Goal: Register for event/course

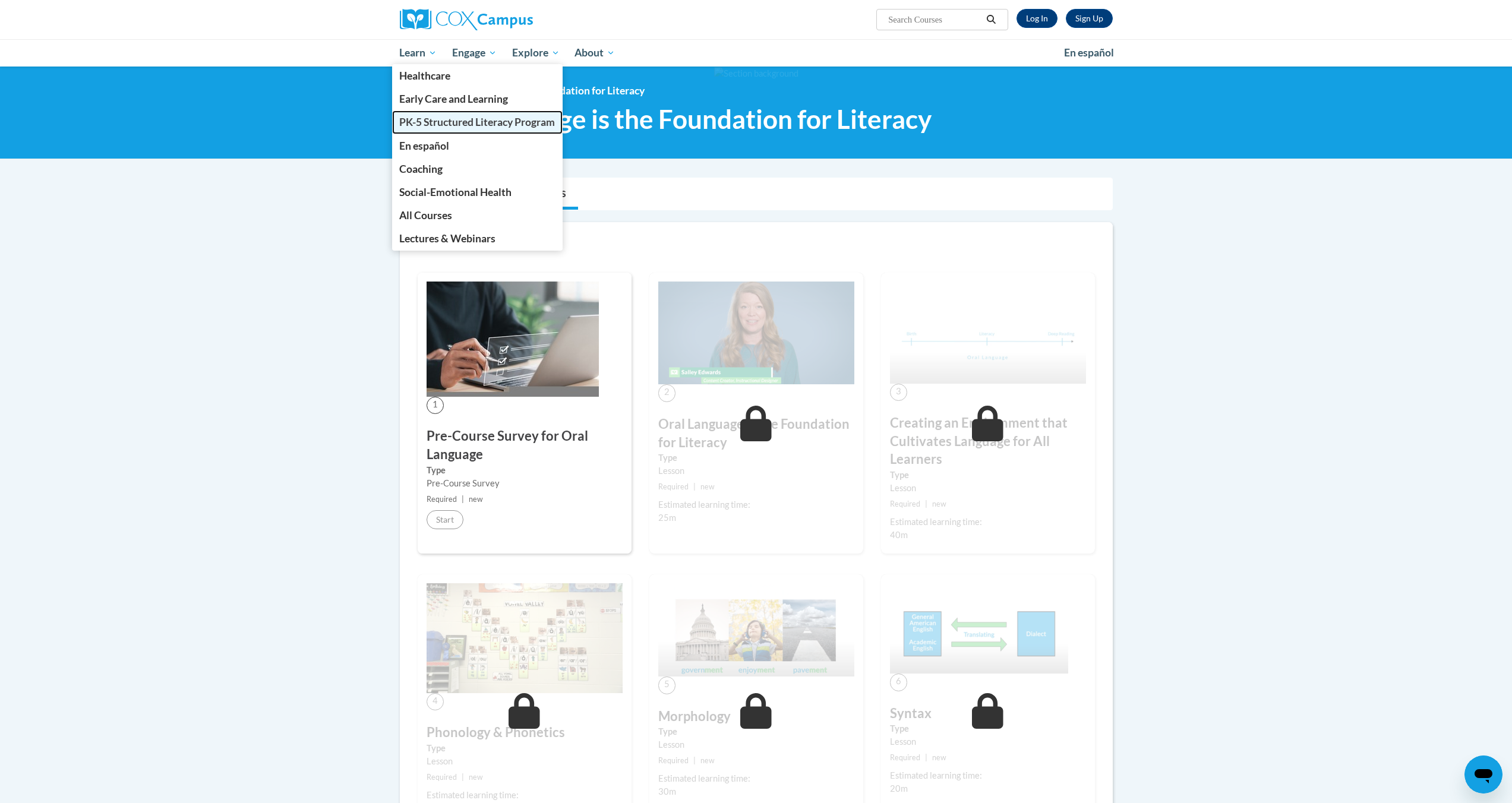
click at [440, 126] on span "PK-5 Structured Literacy Program" at bounding box center [477, 122] width 156 height 13
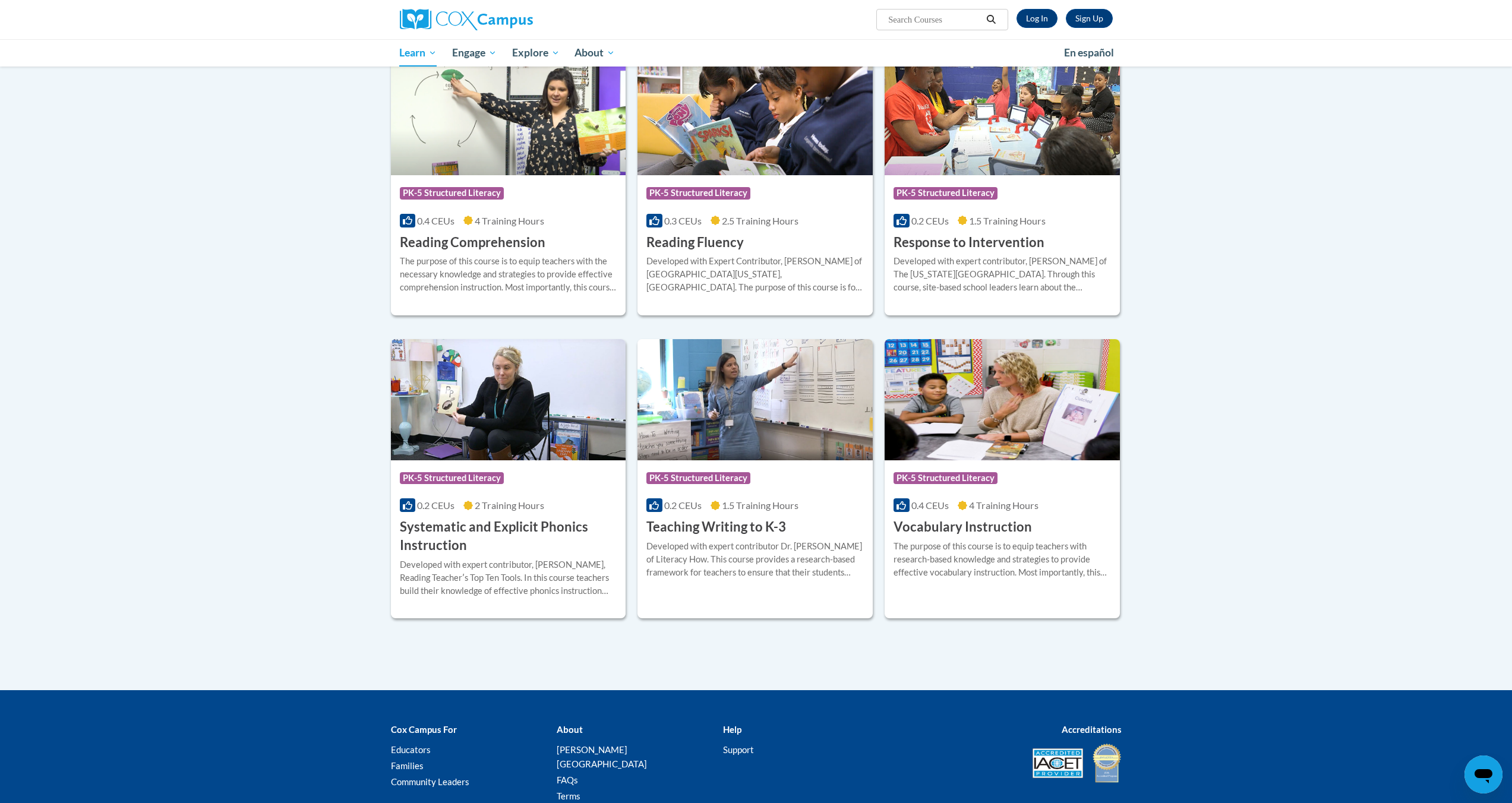
scroll to position [1071, 0]
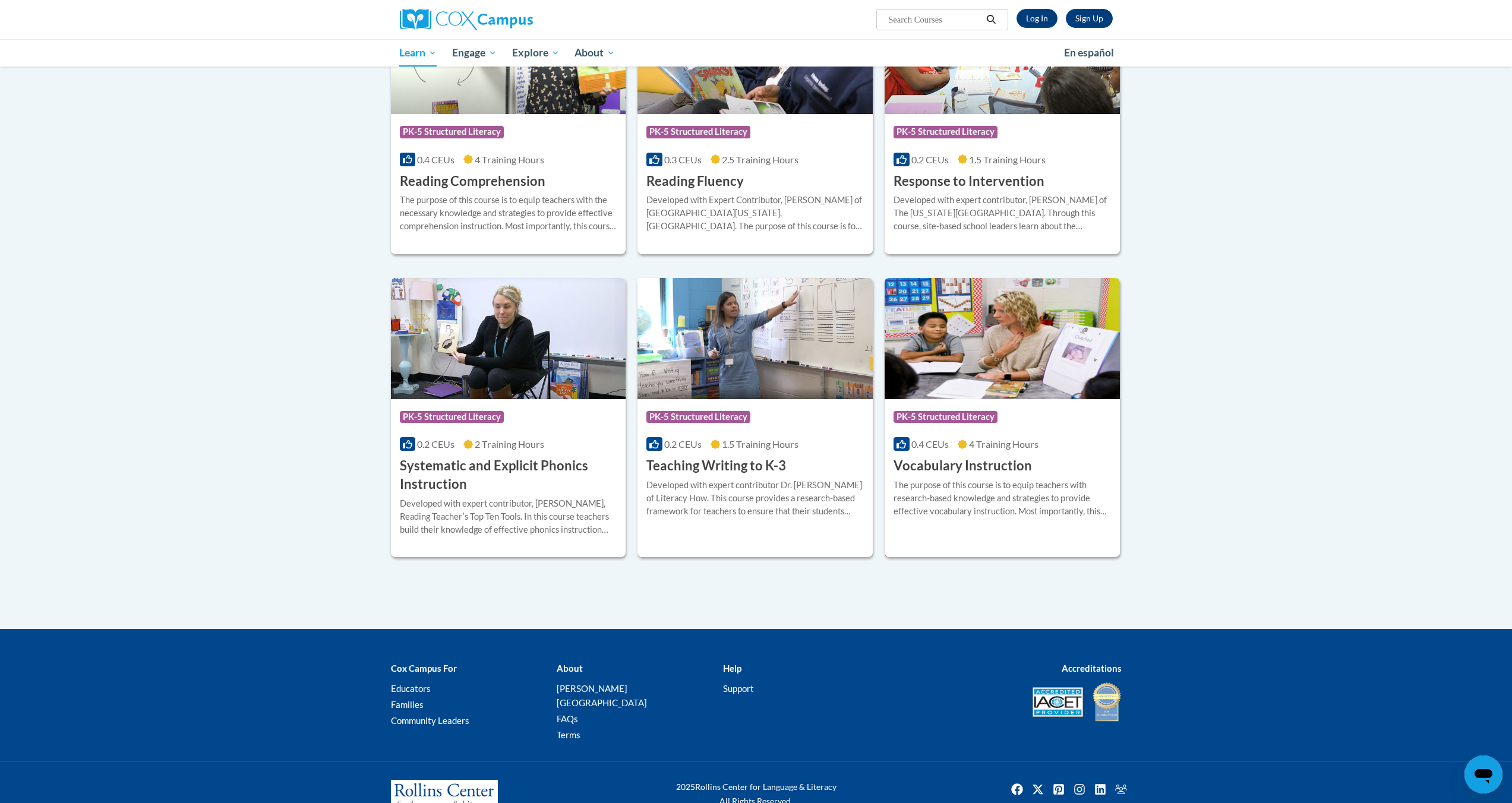
click at [1000, 465] on h3 "Vocabulary Instruction" at bounding box center [962, 466] width 139 height 18
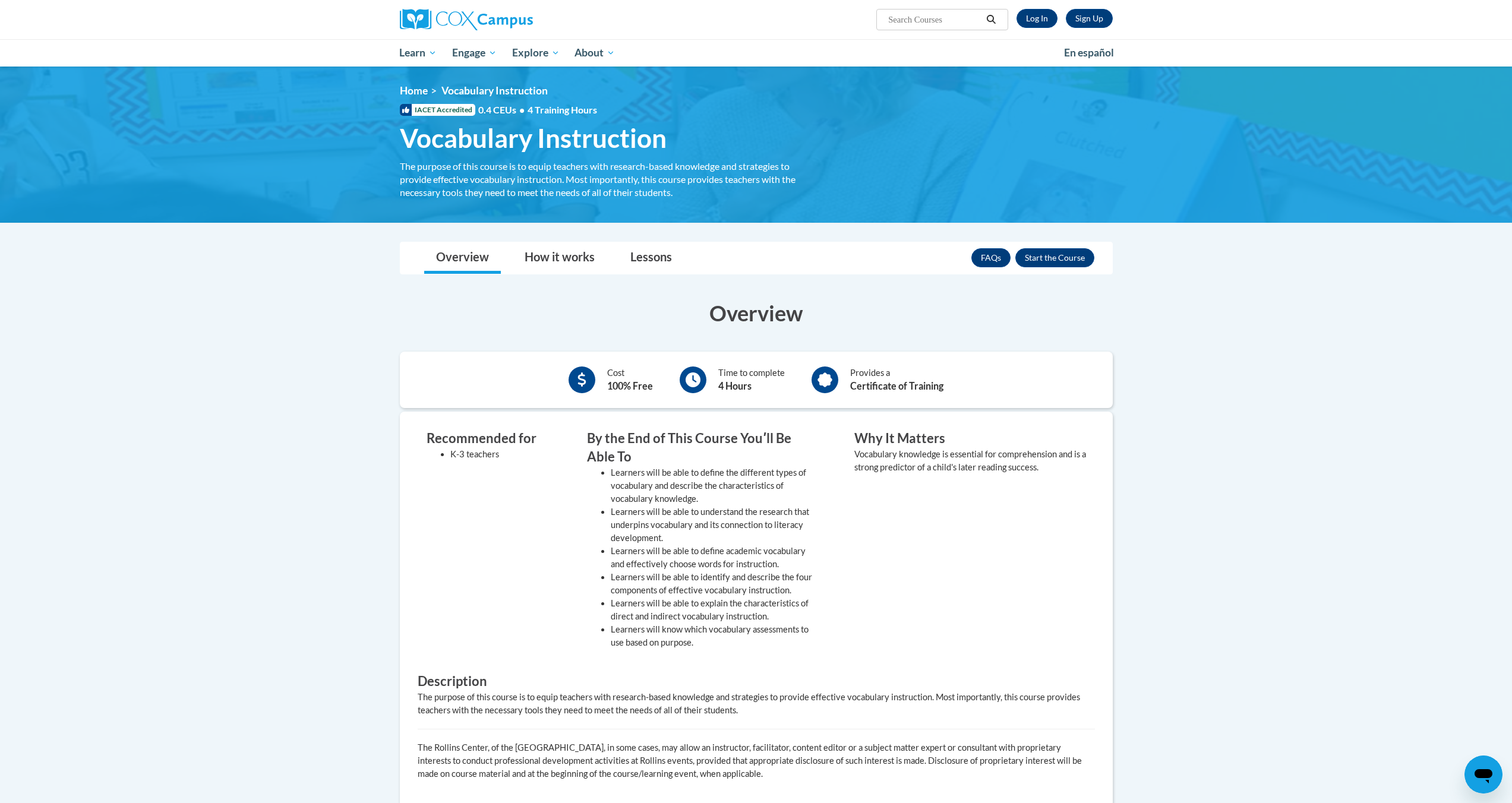
scroll to position [63, 0]
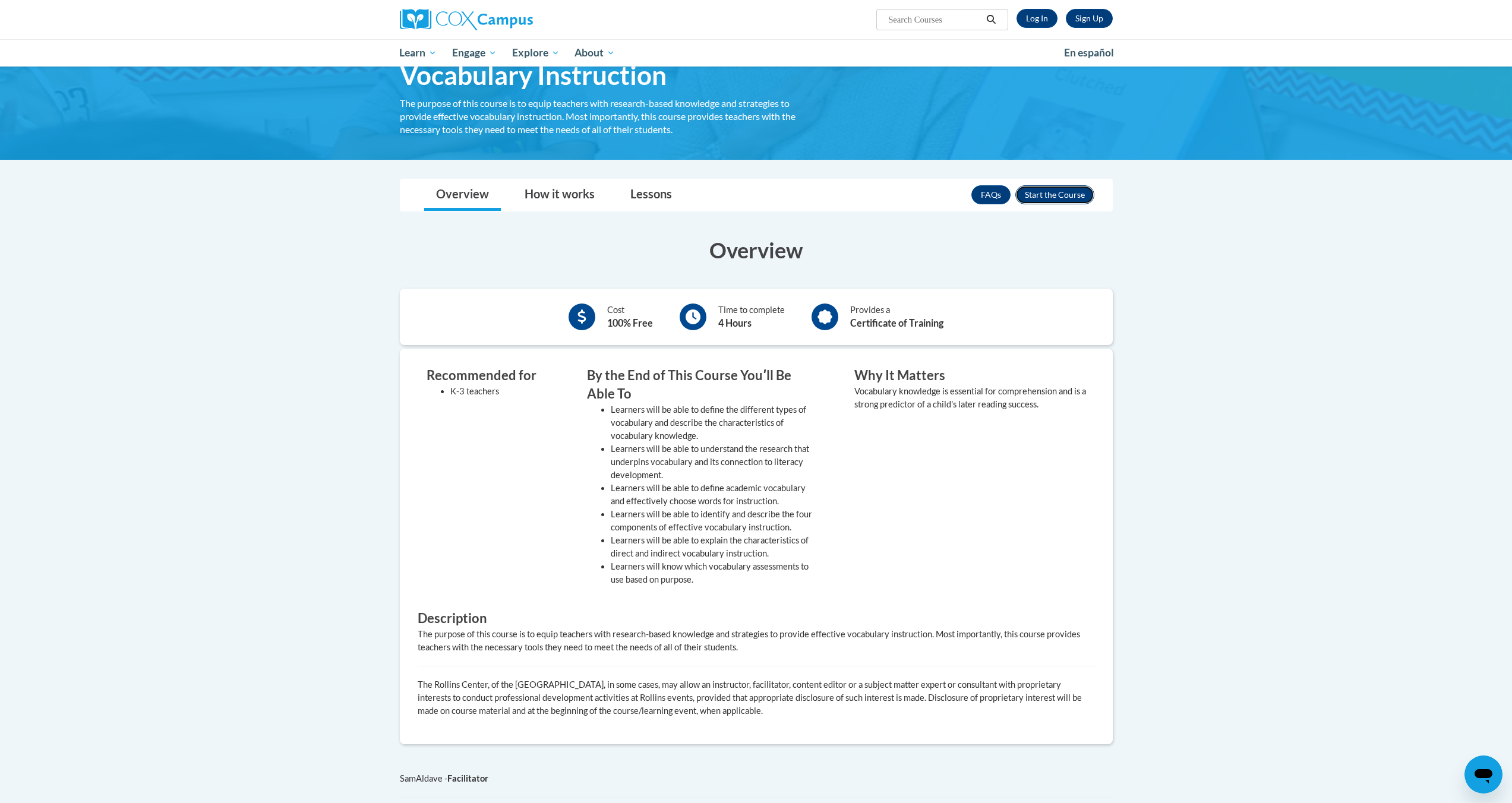
click at [1058, 196] on button "Enroll" at bounding box center [1054, 195] width 79 height 19
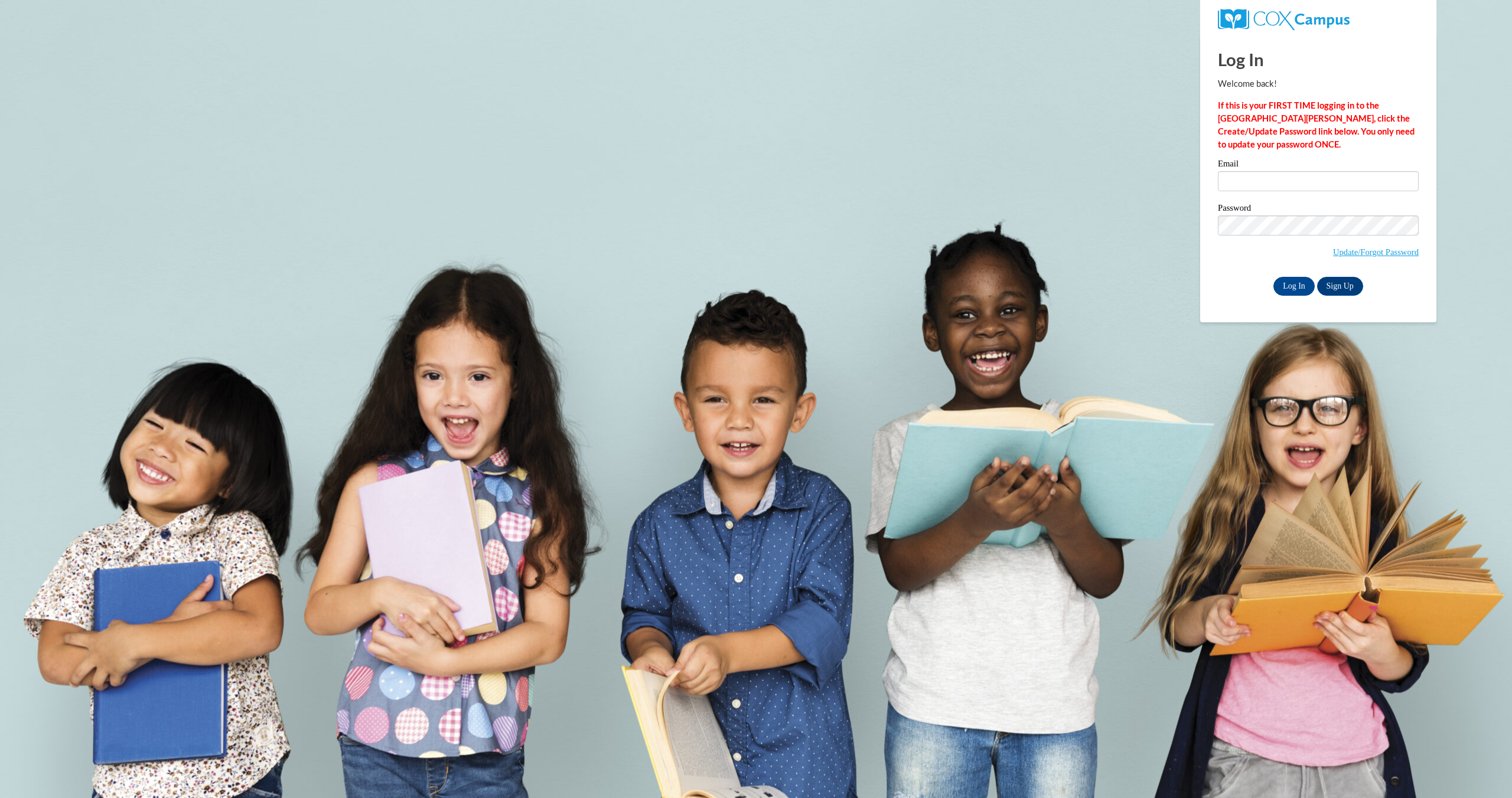
click at [1261, 171] on label "Email" at bounding box center [1318, 166] width 200 height 12
click at [1261, 171] on input "Email" at bounding box center [1318, 181] width 200 height 20
click at [1258, 181] on input "Email" at bounding box center [1318, 181] width 200 height 20
type input "mchavez@atlncs.org"
click at [1298, 279] on input "Log In" at bounding box center [1294, 285] width 42 height 19
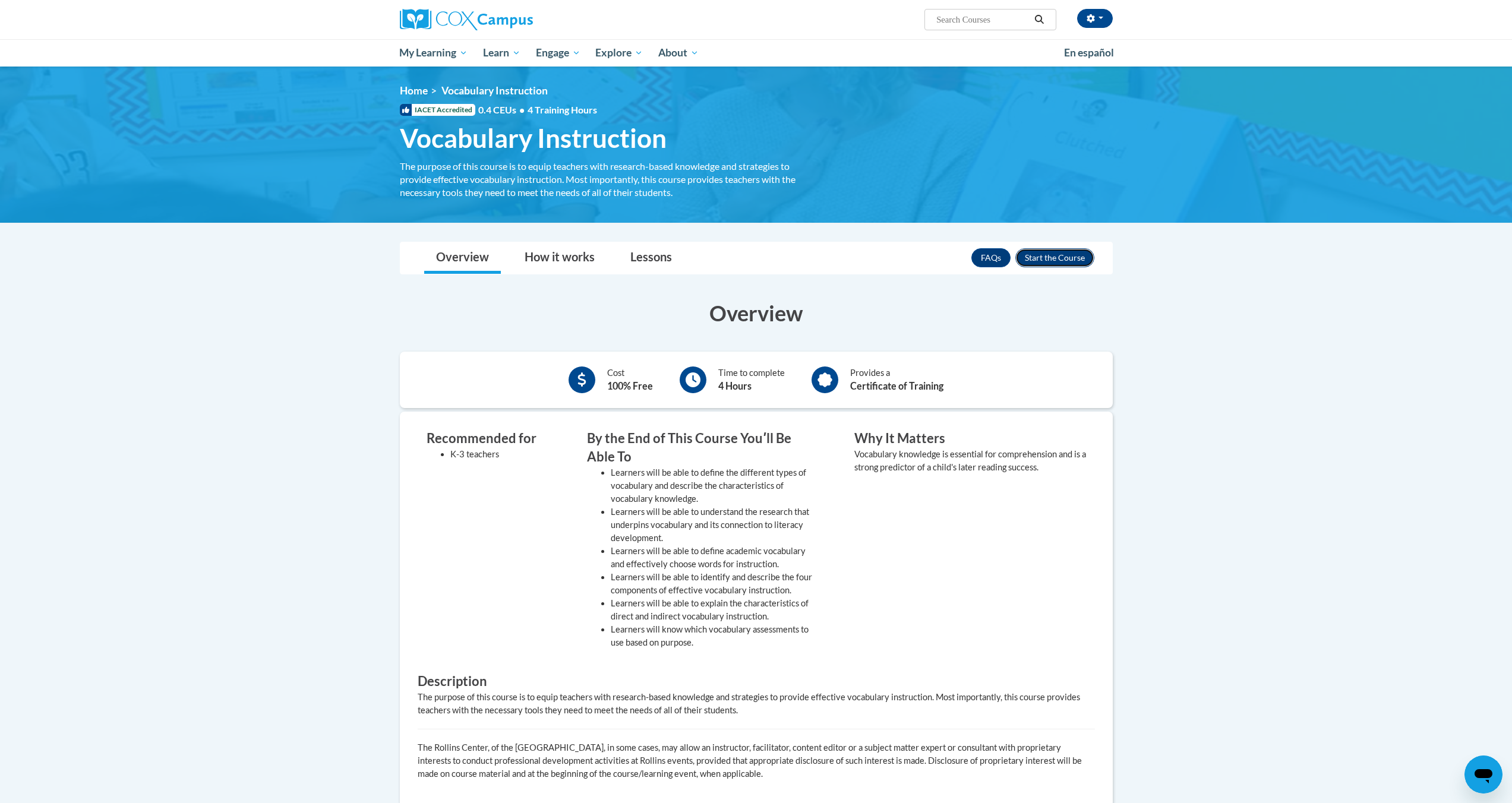
click at [1044, 262] on button "Enroll" at bounding box center [1054, 257] width 79 height 19
click at [932, 371] on div "Provides a Certificate of Training" at bounding box center [897, 379] width 94 height 27
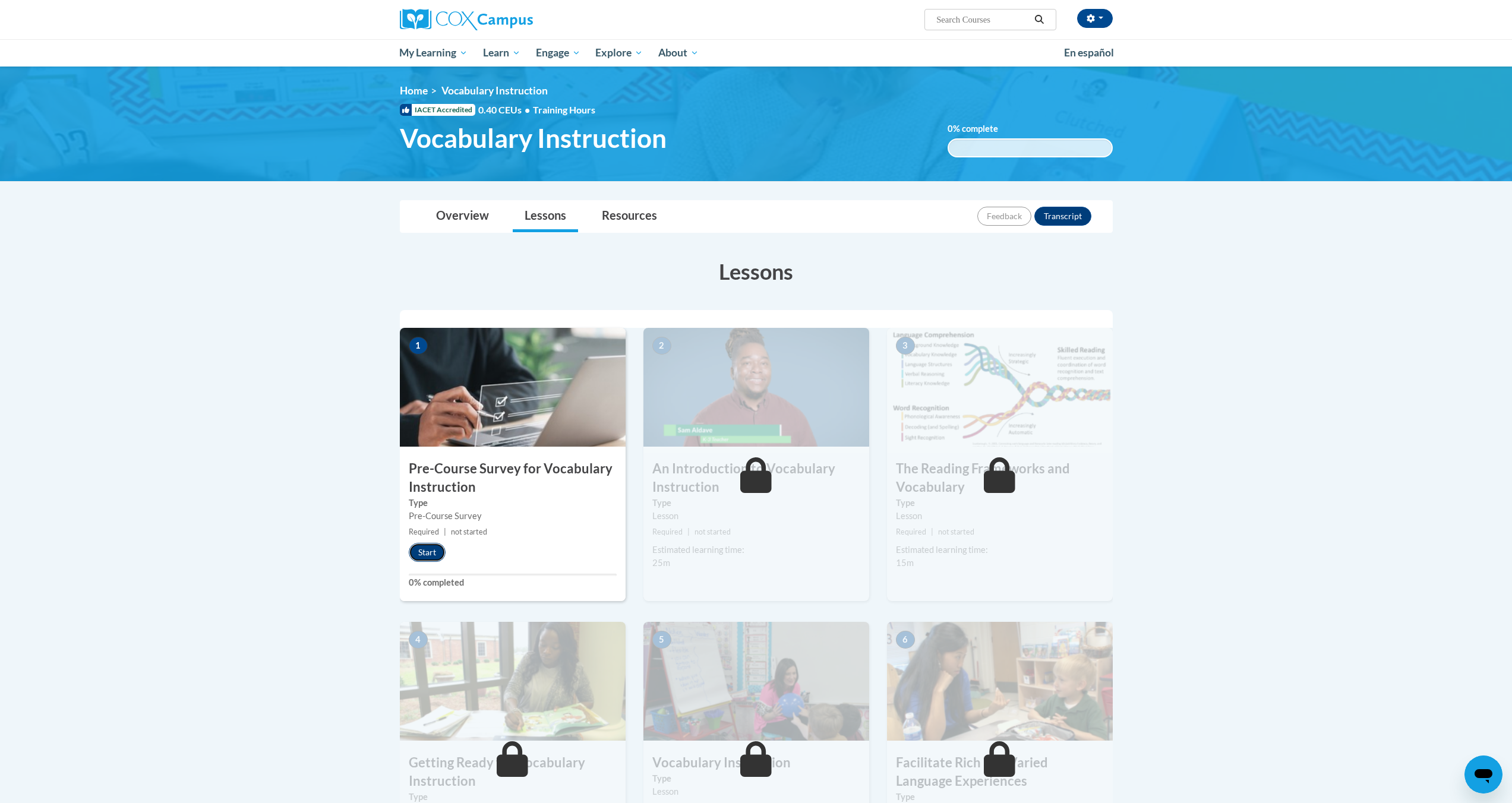
click at [441, 553] on button "Start" at bounding box center [427, 552] width 37 height 19
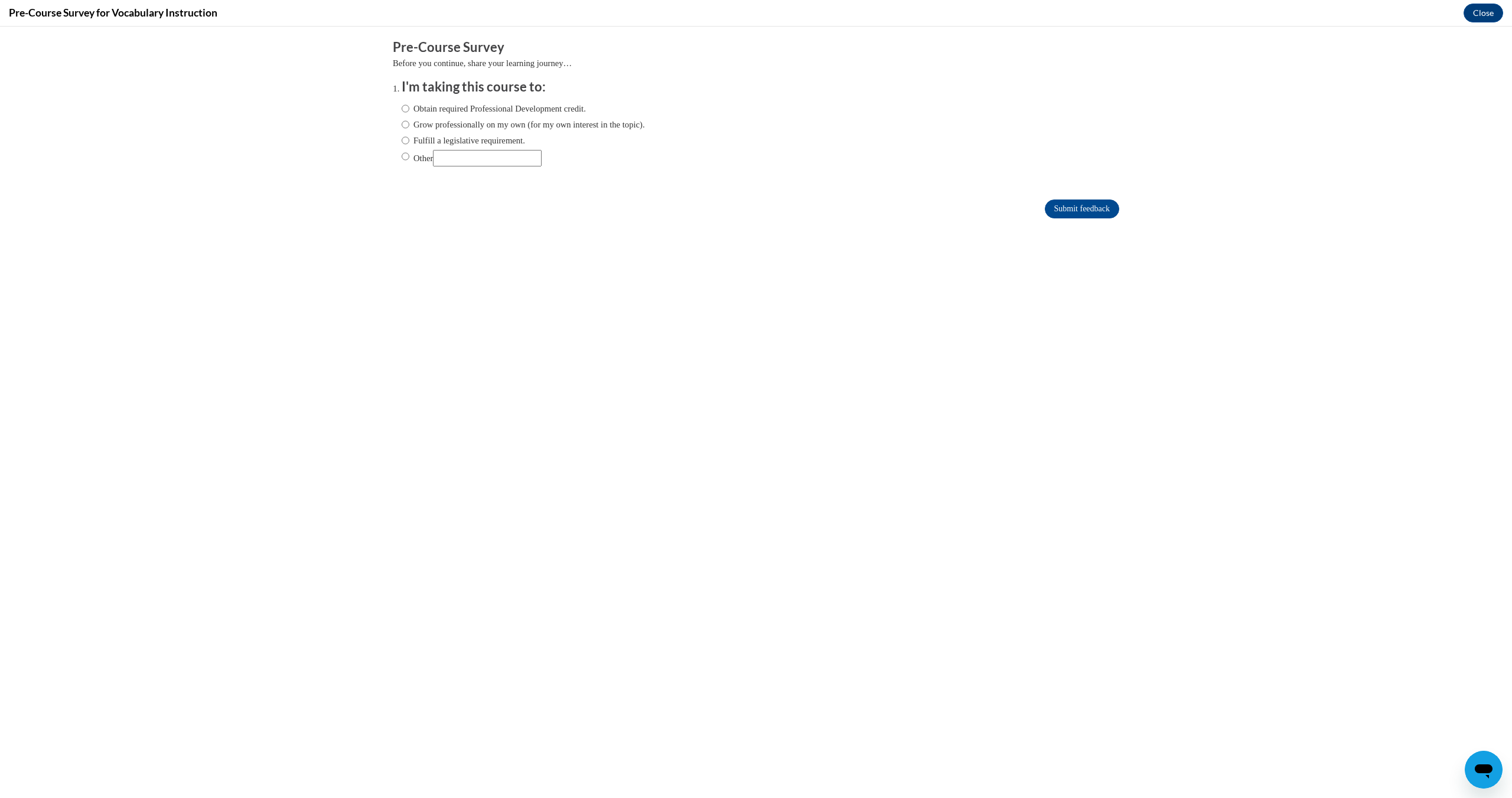
click at [440, 109] on label "Obtain required Professional Development credit." at bounding box center [494, 108] width 184 height 13
click at [409, 109] on input "Obtain required Professional Development credit." at bounding box center [406, 108] width 8 height 13
radio input "true"
click at [1073, 202] on input "Submit feedback" at bounding box center [1082, 208] width 74 height 19
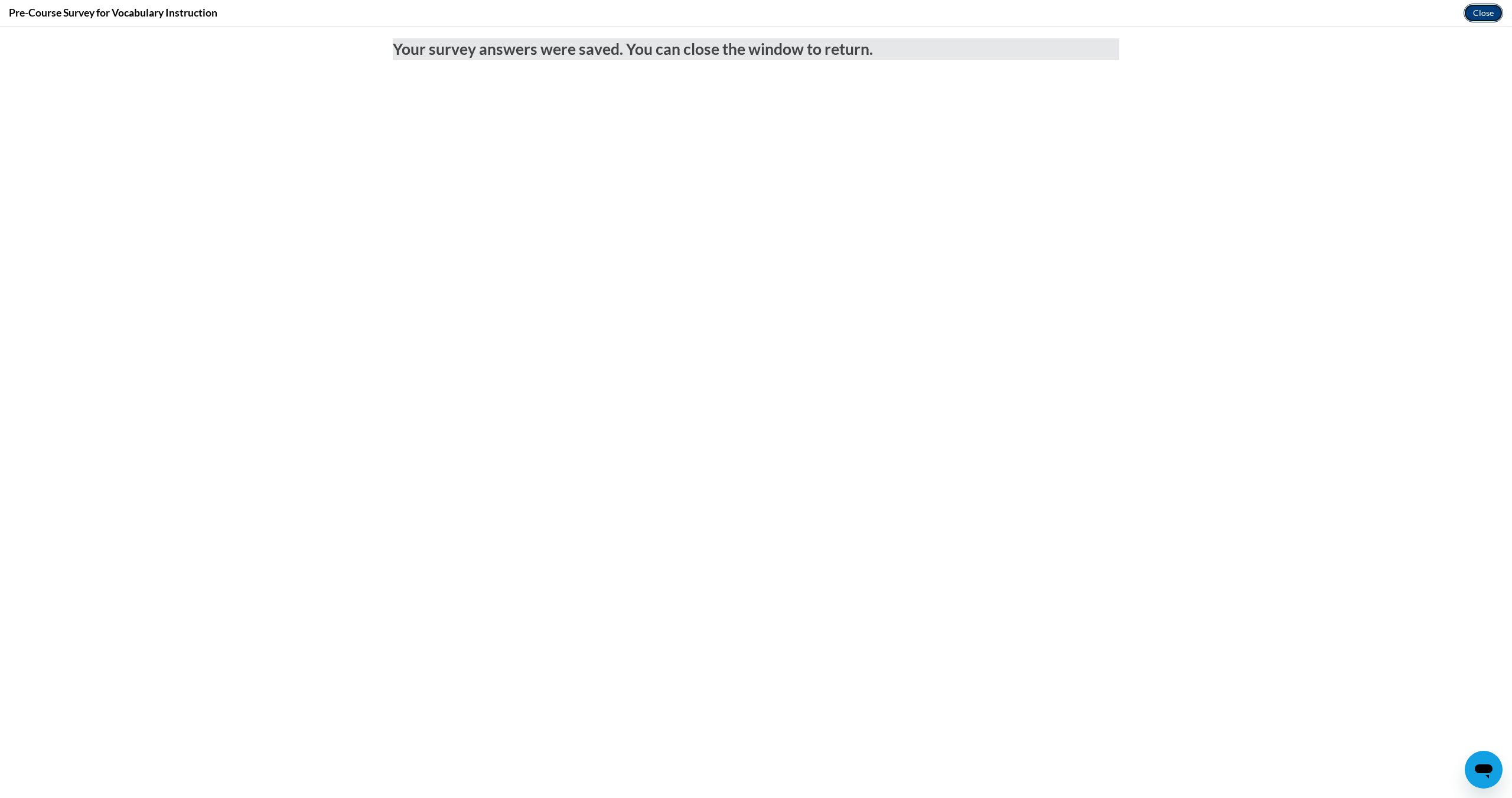
click at [1478, 9] on button "Close" at bounding box center [1483, 13] width 40 height 19
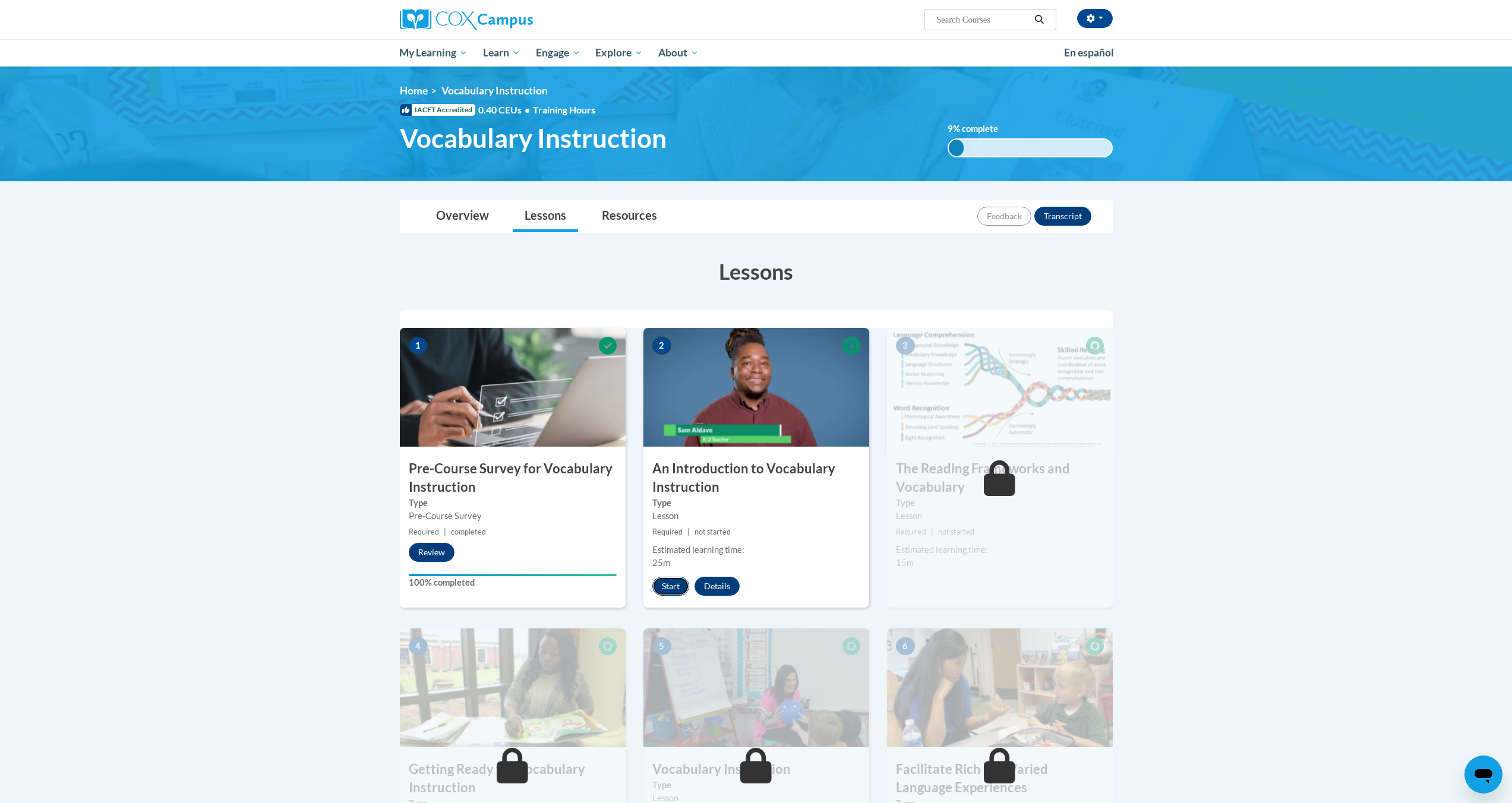
click at [673, 586] on button "Start" at bounding box center [670, 586] width 37 height 19
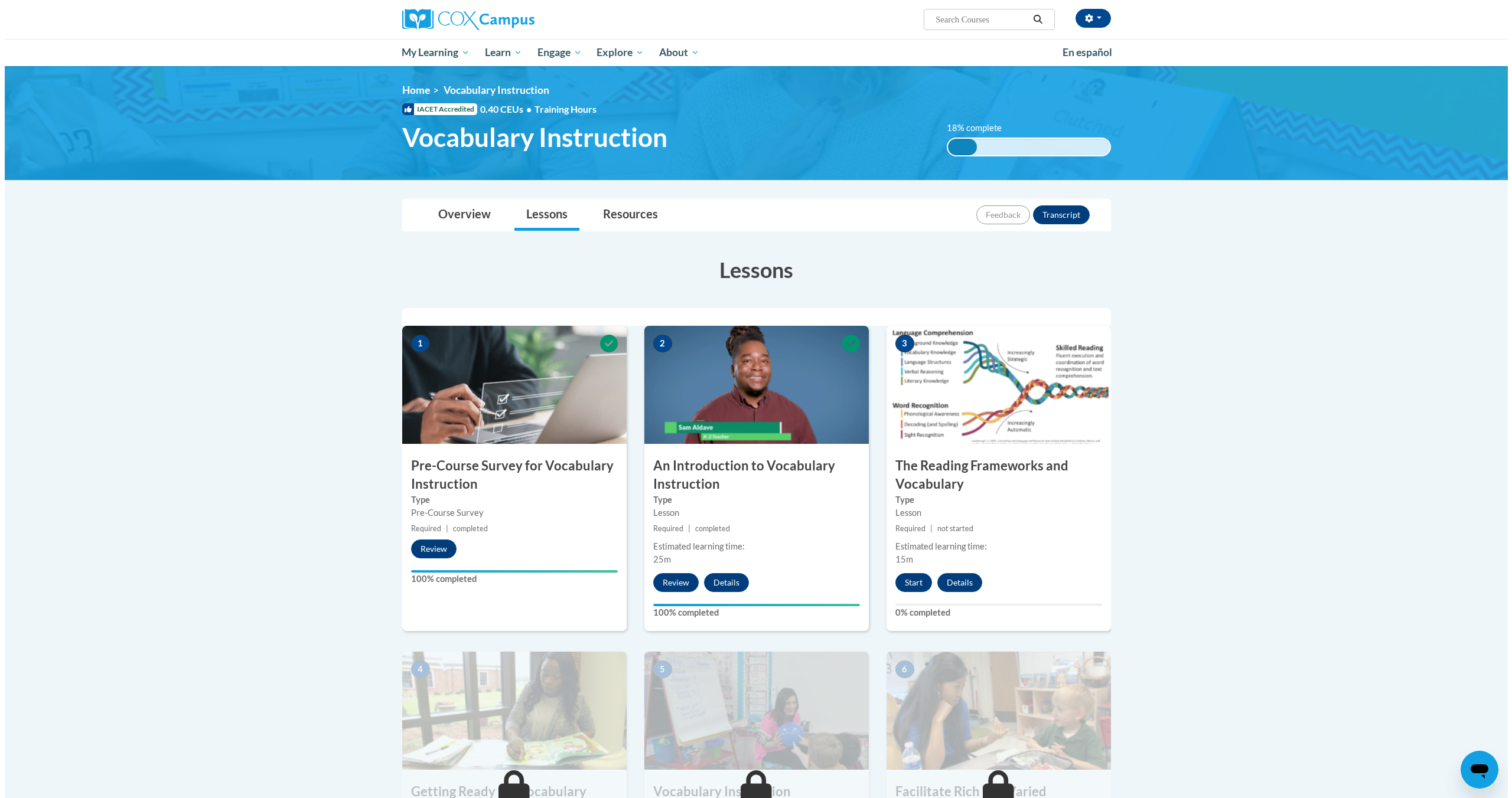
scroll to position [15, 0]
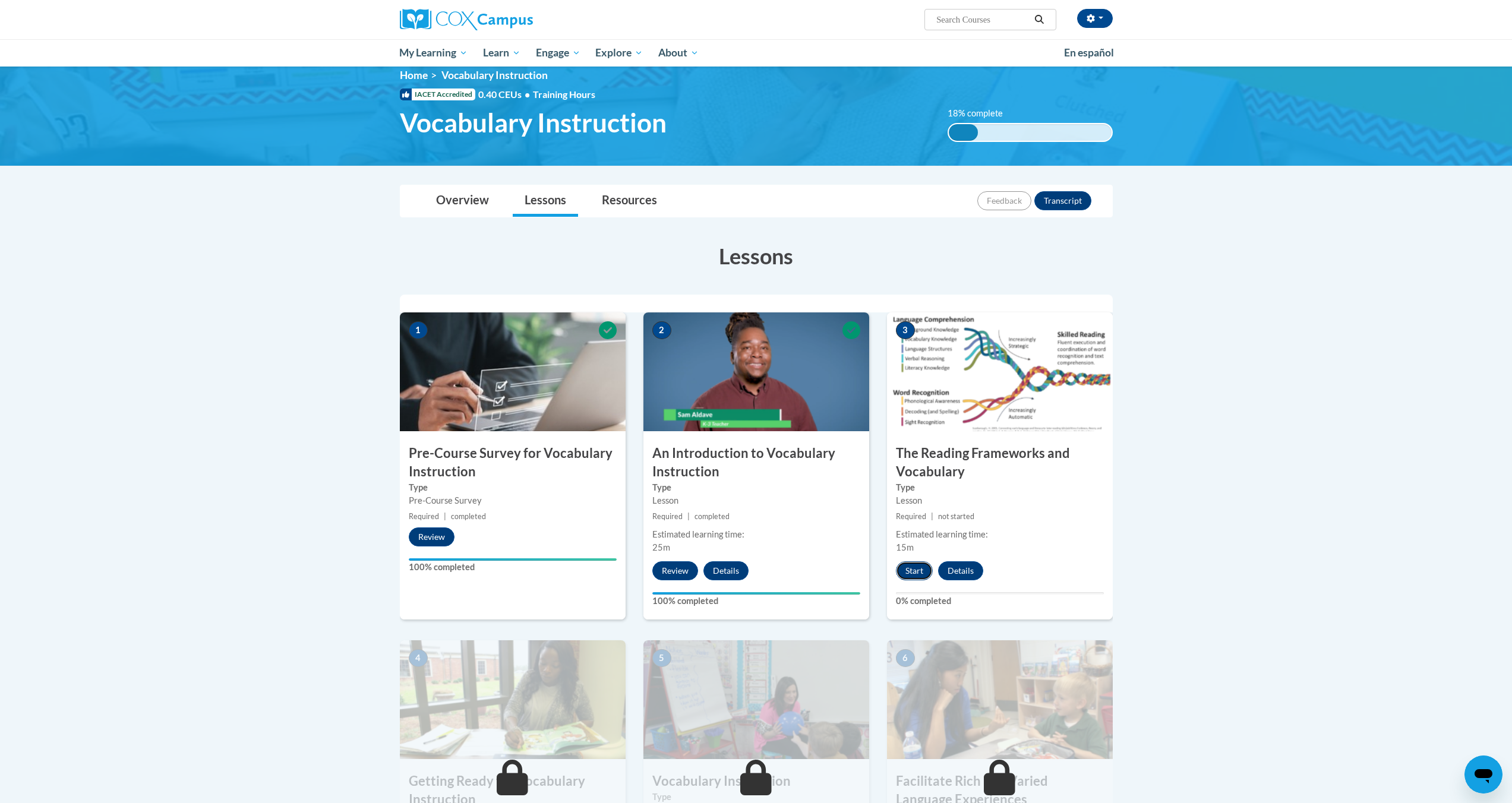
click at [911, 570] on button "Start" at bounding box center [914, 571] width 37 height 19
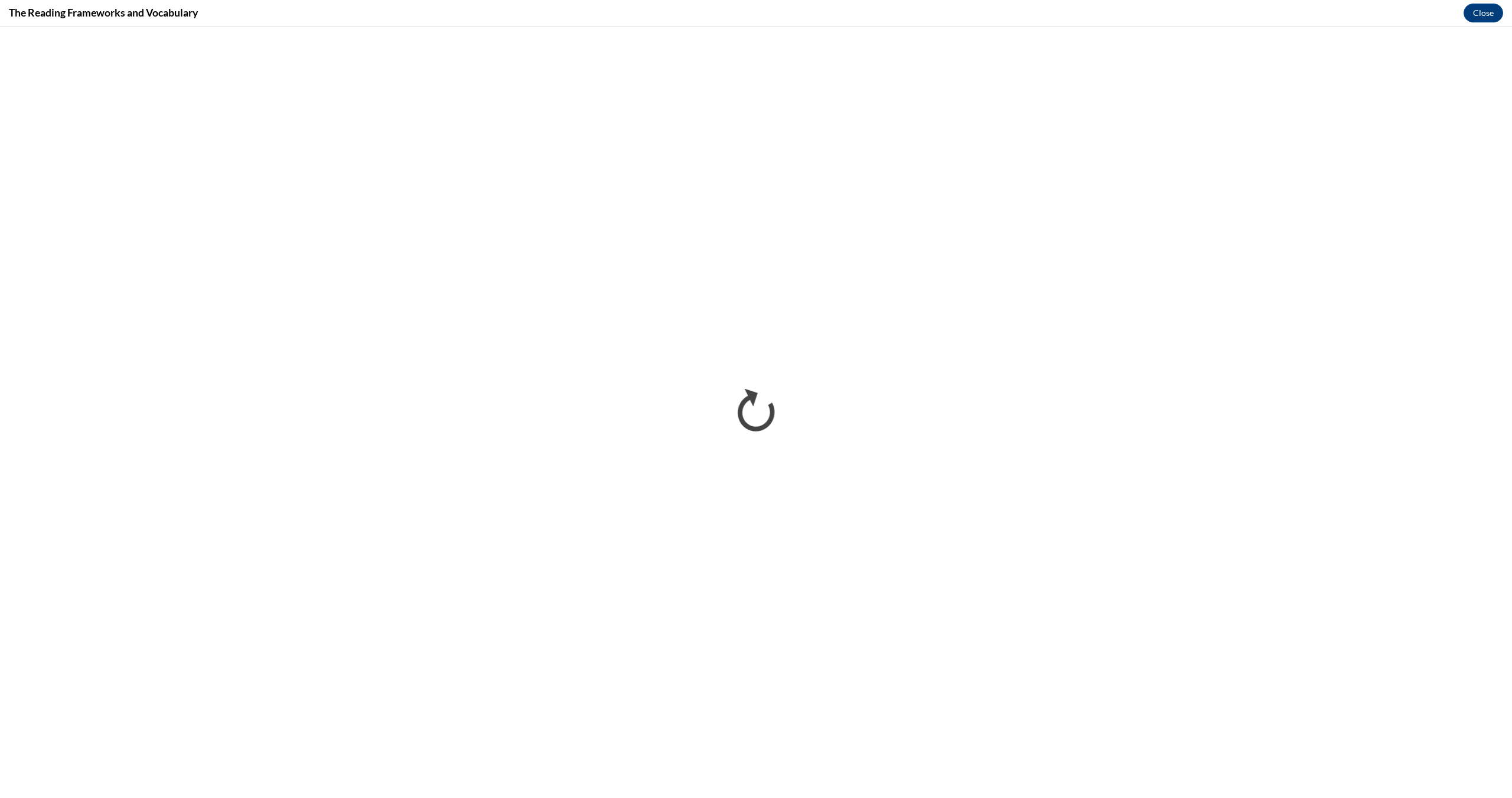
scroll to position [0, 0]
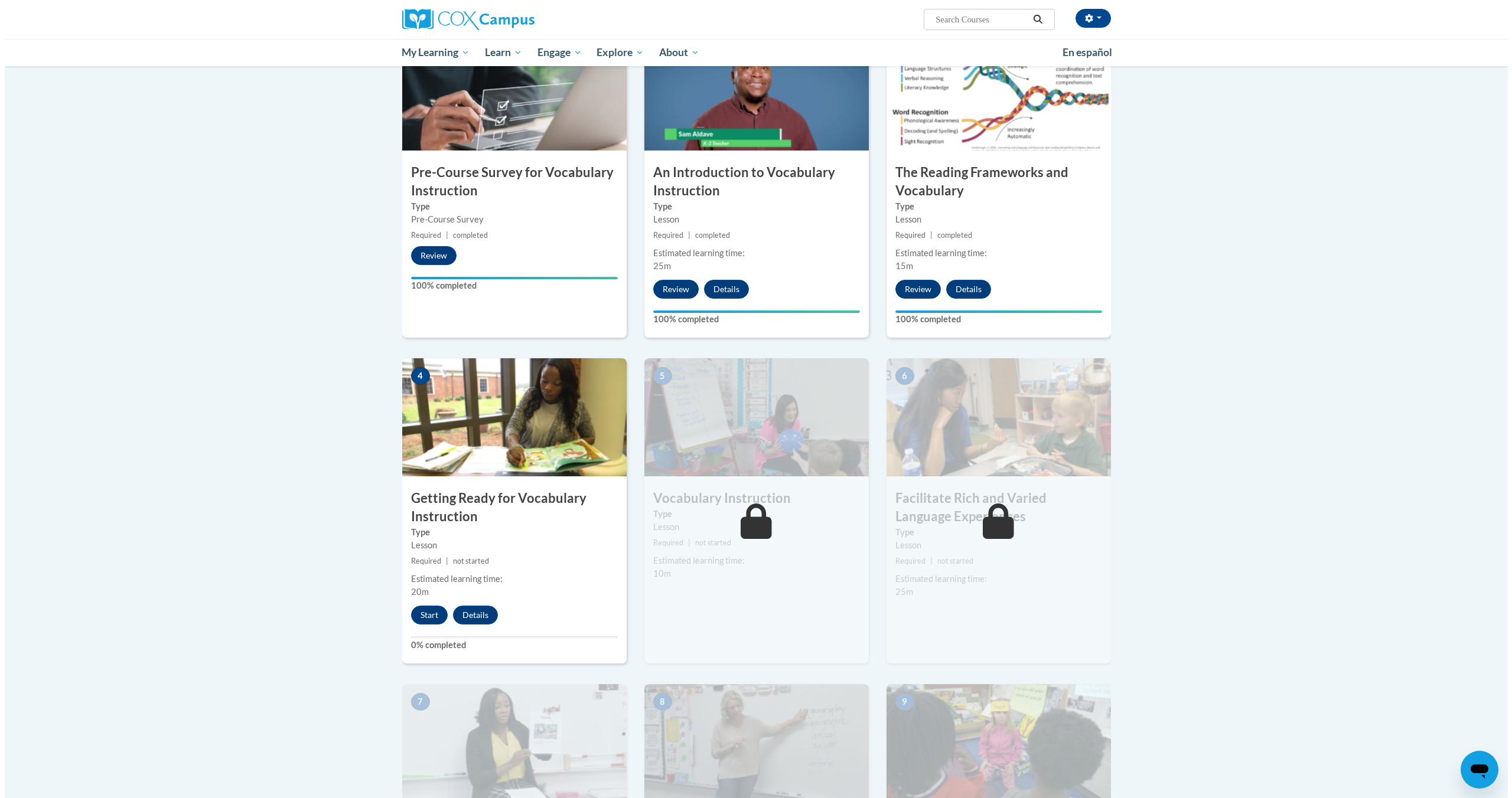
scroll to position [308, 0]
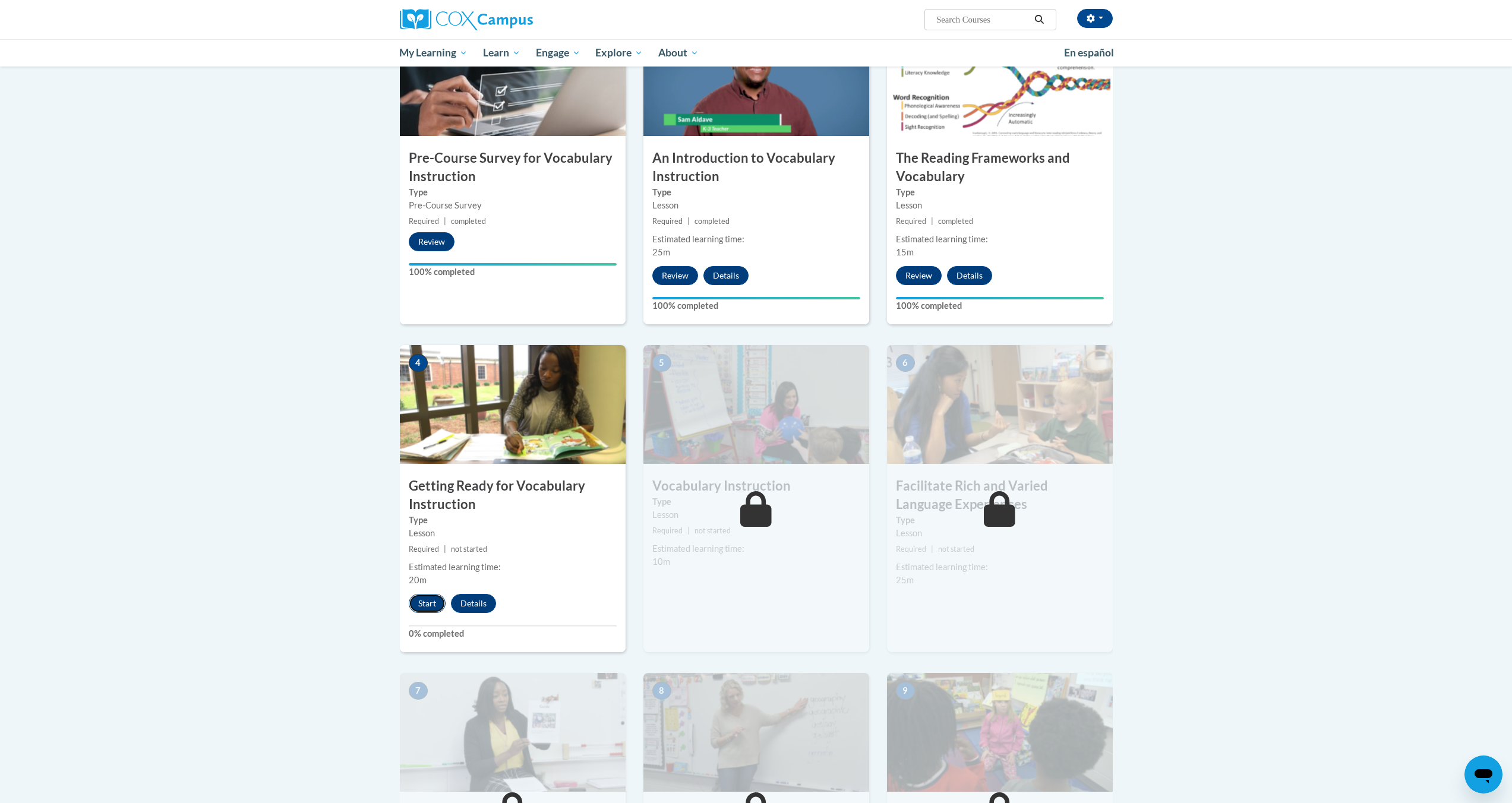
click at [428, 604] on button "Start" at bounding box center [427, 603] width 37 height 19
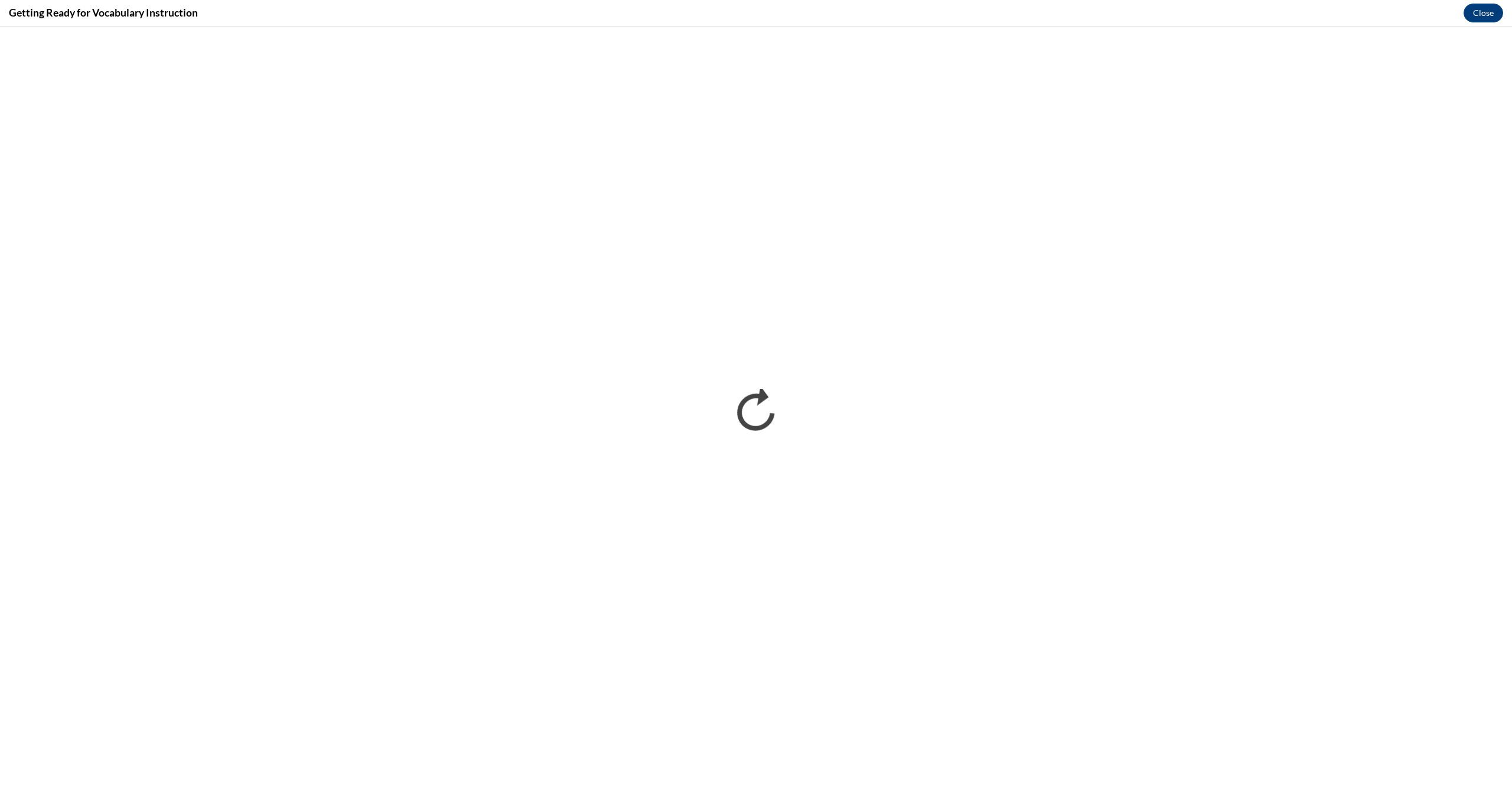
scroll to position [0, 0]
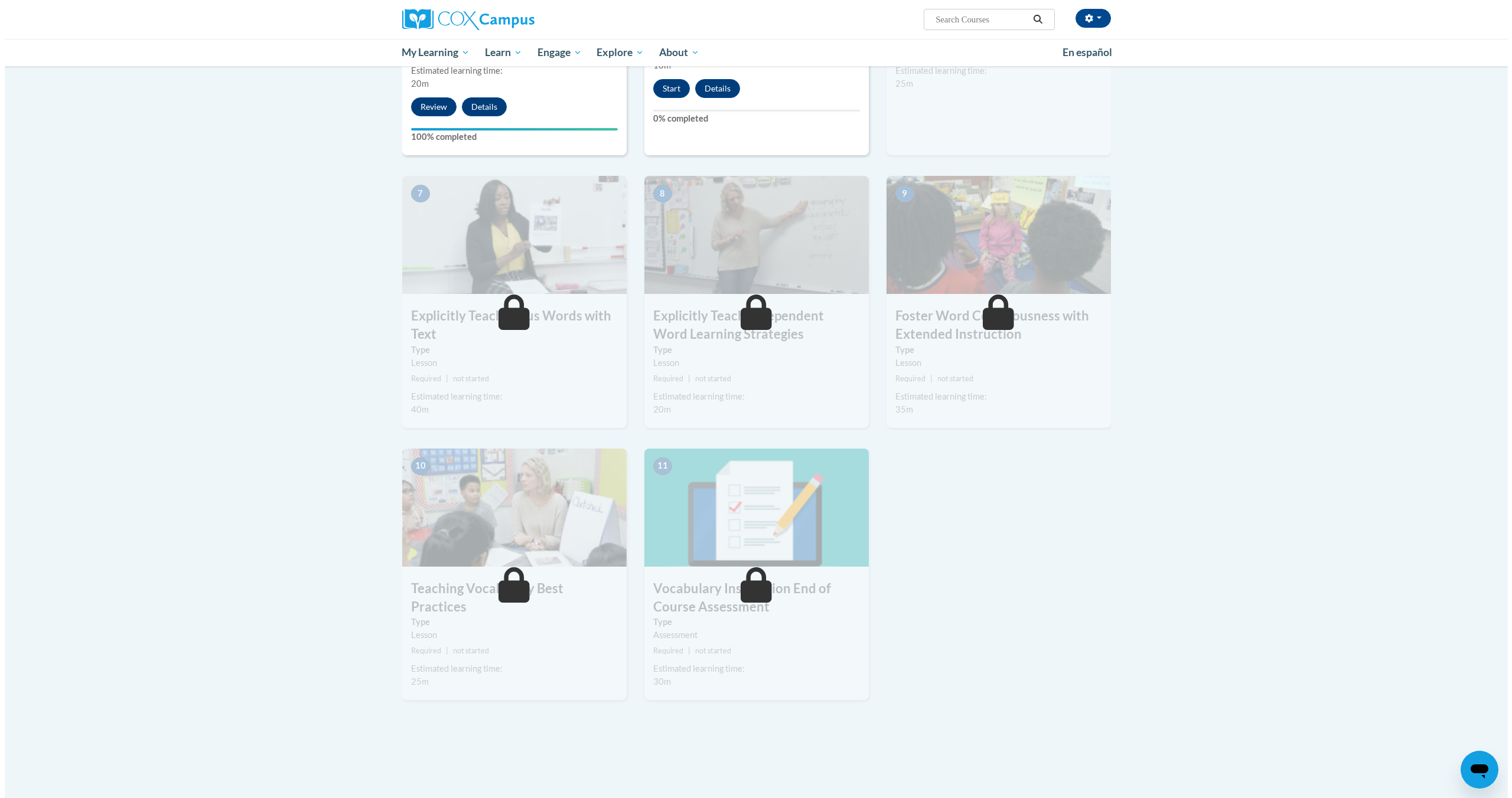
scroll to position [552, 0]
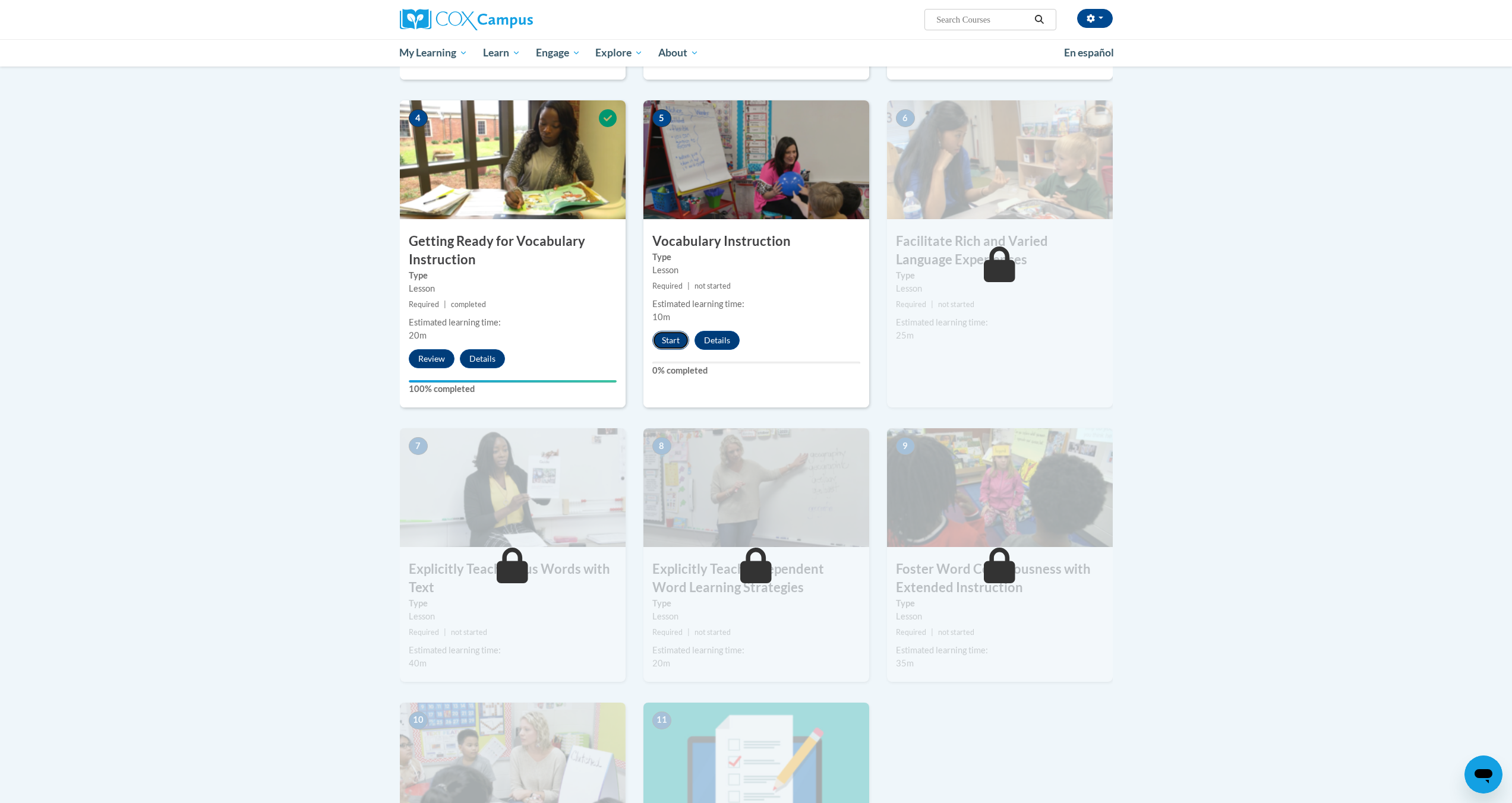
click at [677, 340] on button "Start" at bounding box center [670, 340] width 37 height 19
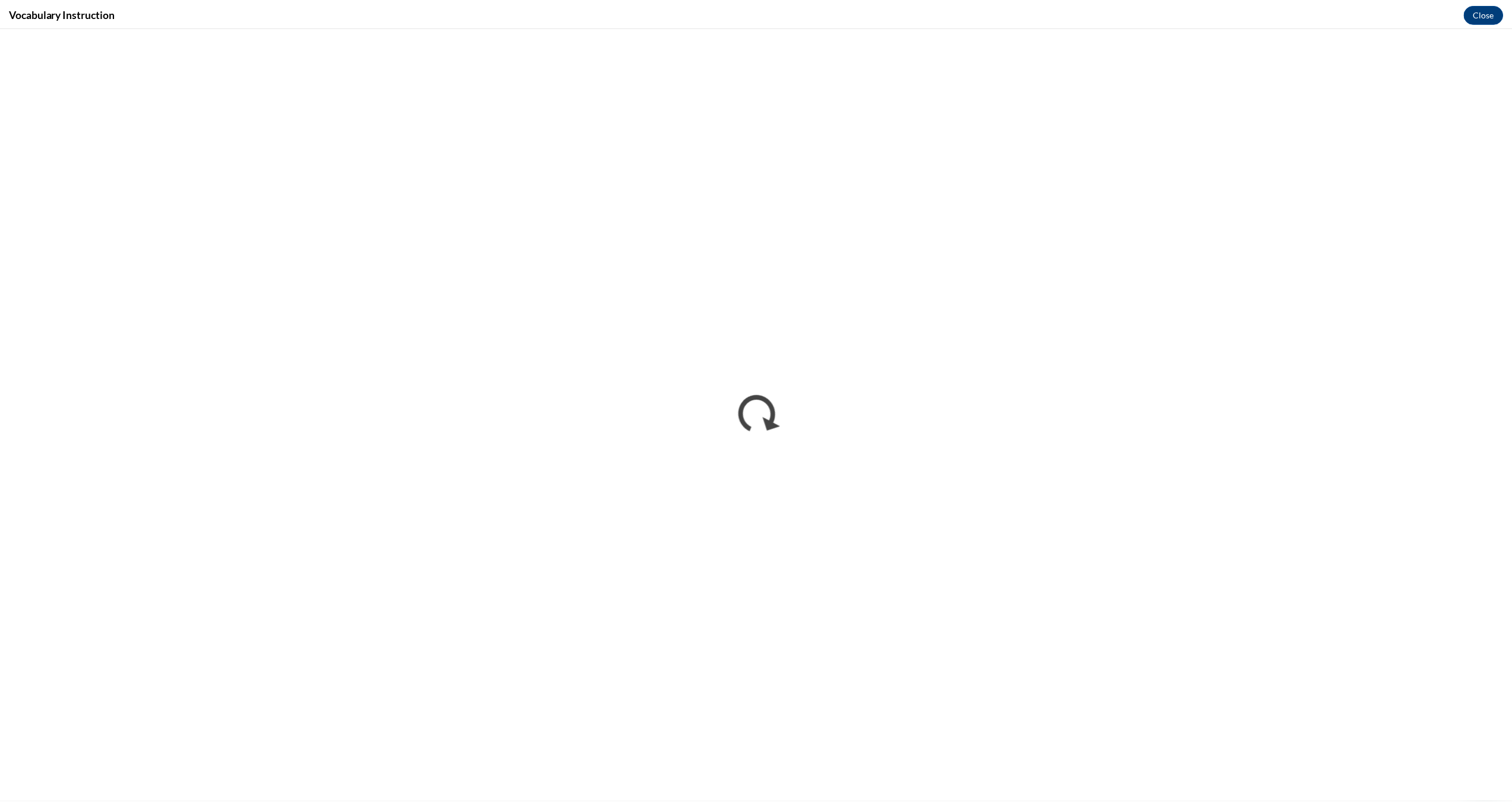
scroll to position [0, 0]
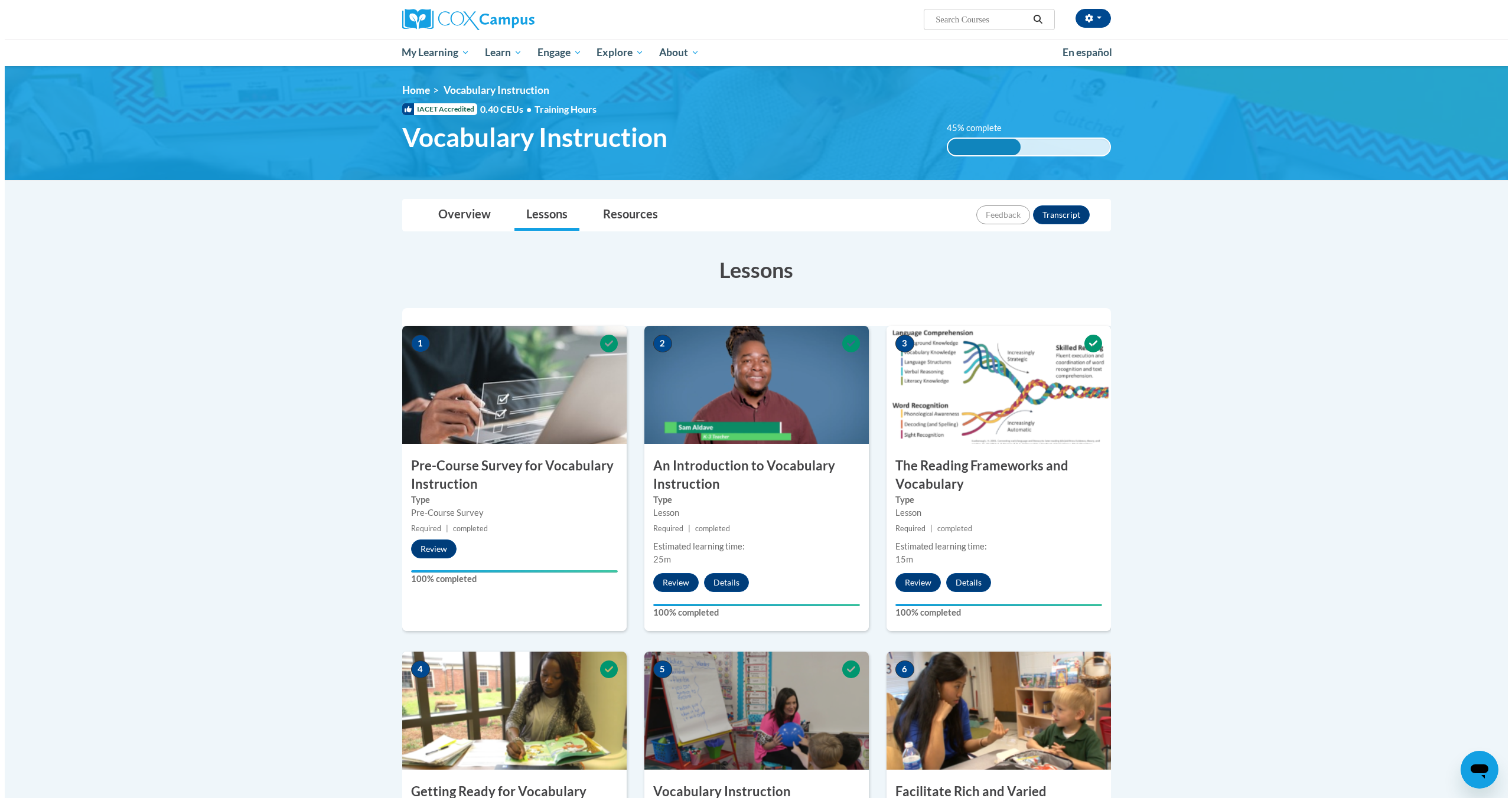
scroll to position [569, 0]
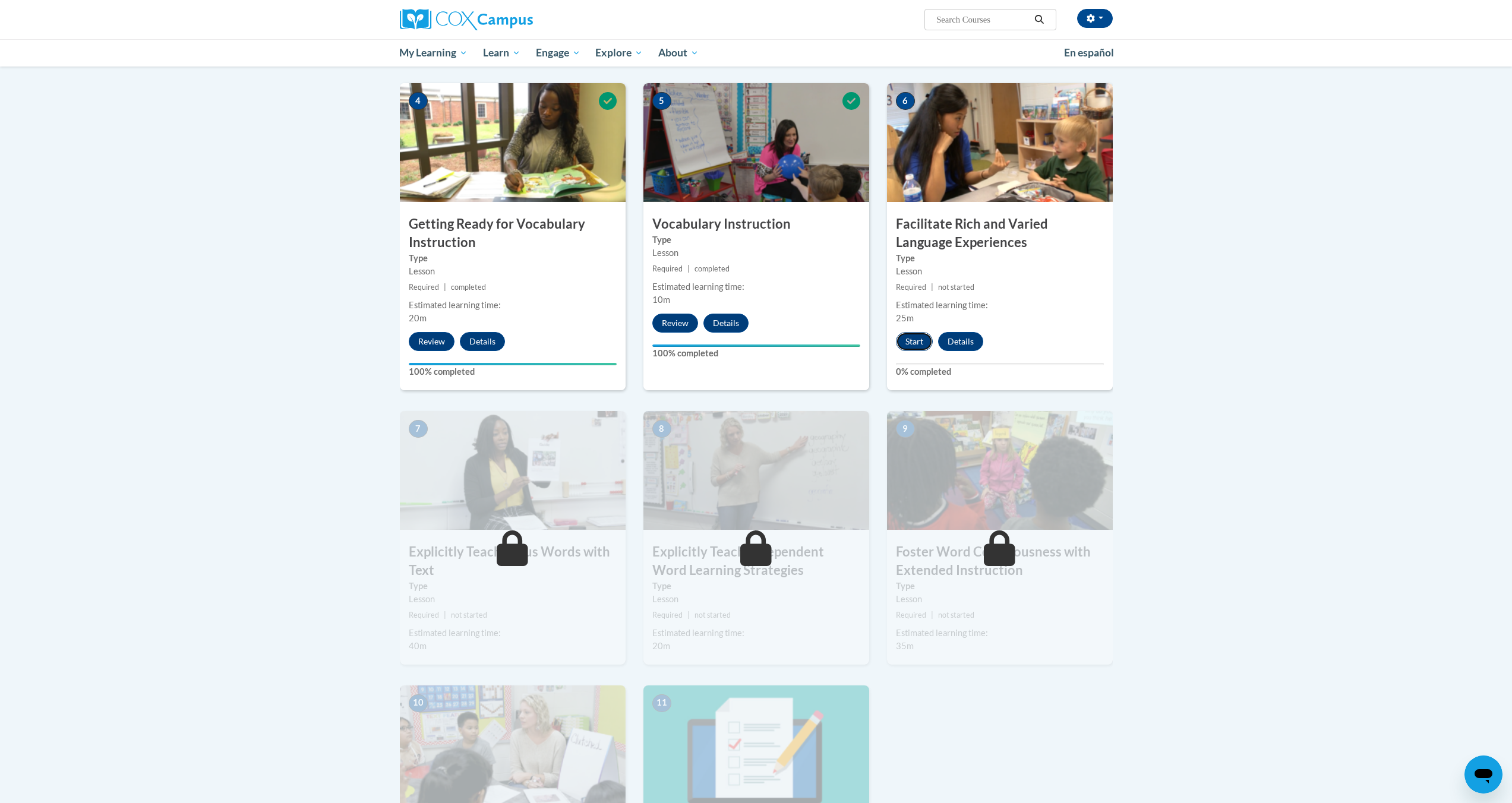
click at [915, 338] on button "Start" at bounding box center [914, 341] width 37 height 19
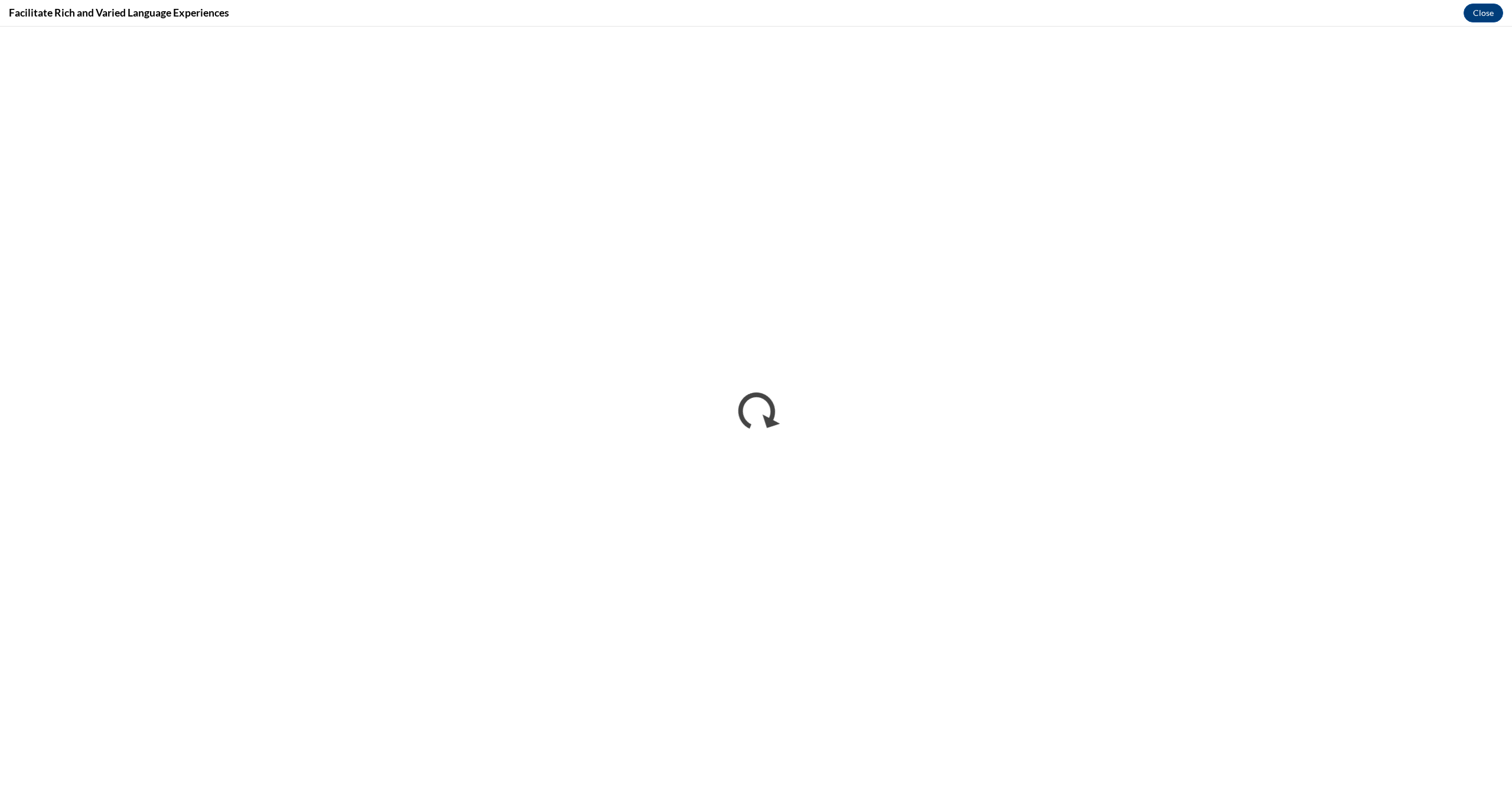
scroll to position [0, 0]
